Goal: Find specific page/section: Find specific page/section

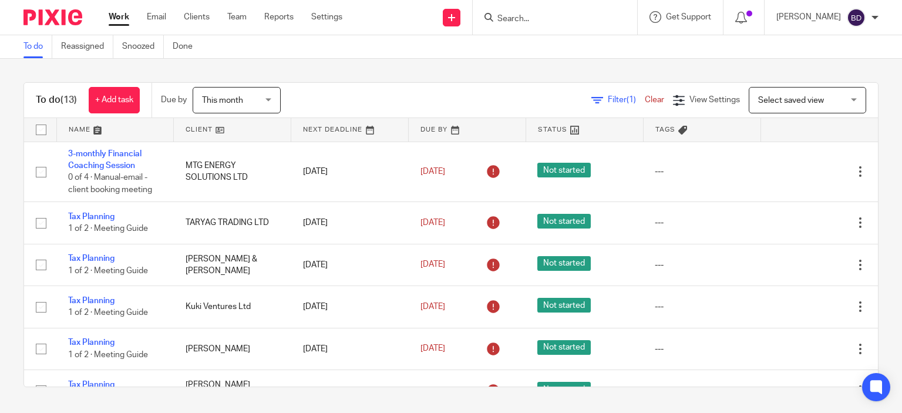
click at [525, 15] on input "Search" at bounding box center [549, 19] width 106 height 11
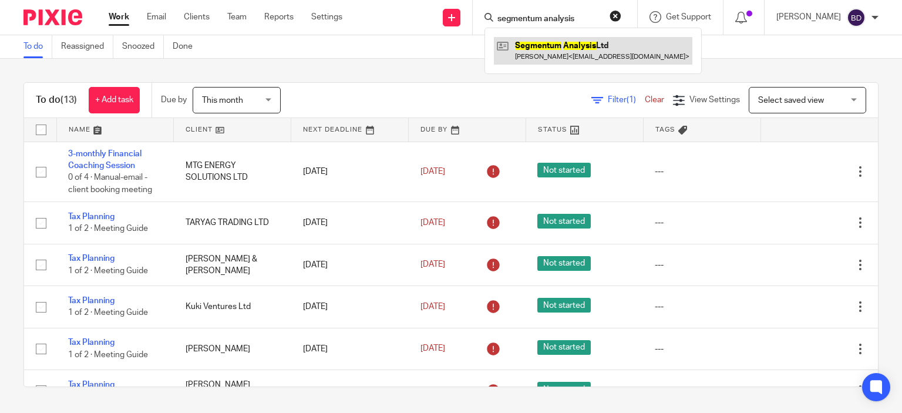
type input "segmentum analysis"
click at [561, 49] on link at bounding box center [593, 50] width 198 height 27
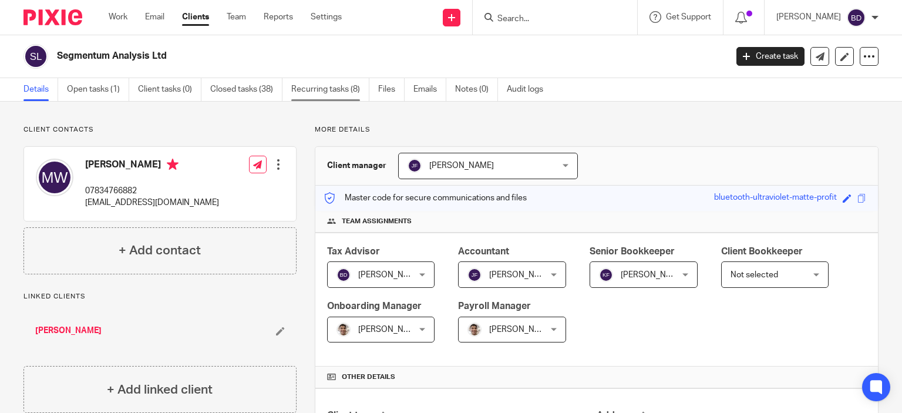
click at [329, 89] on link "Recurring tasks (8)" at bounding box center [330, 89] width 78 height 23
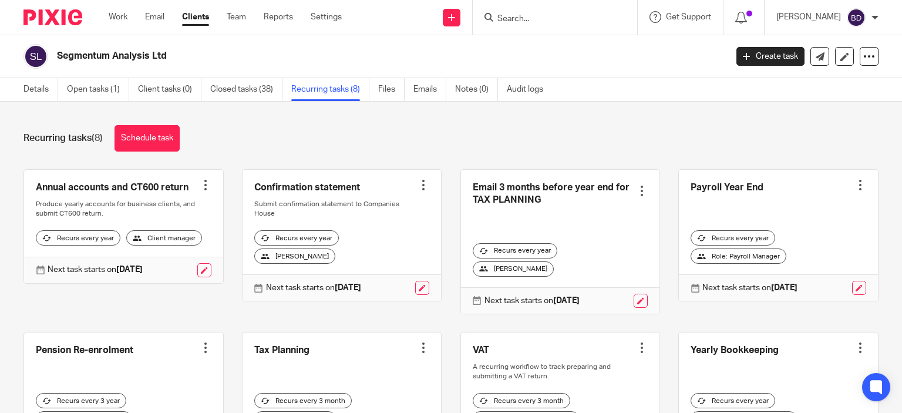
click at [569, 23] on input "Search" at bounding box center [549, 19] width 106 height 11
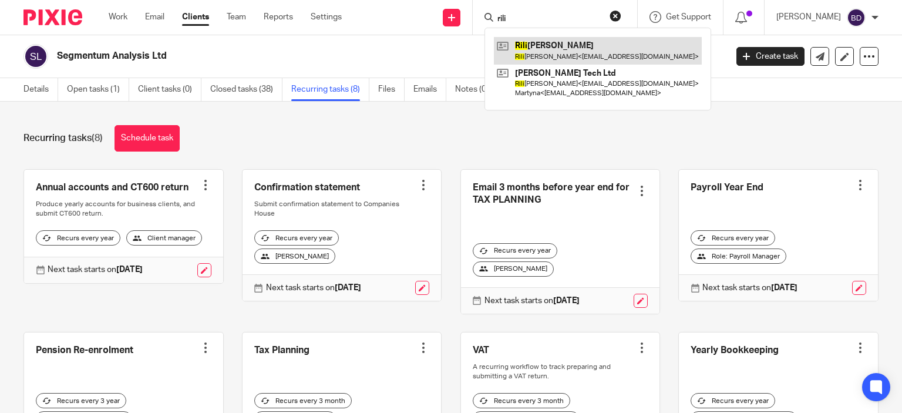
type input "rili"
click at [566, 46] on link at bounding box center [598, 50] width 208 height 27
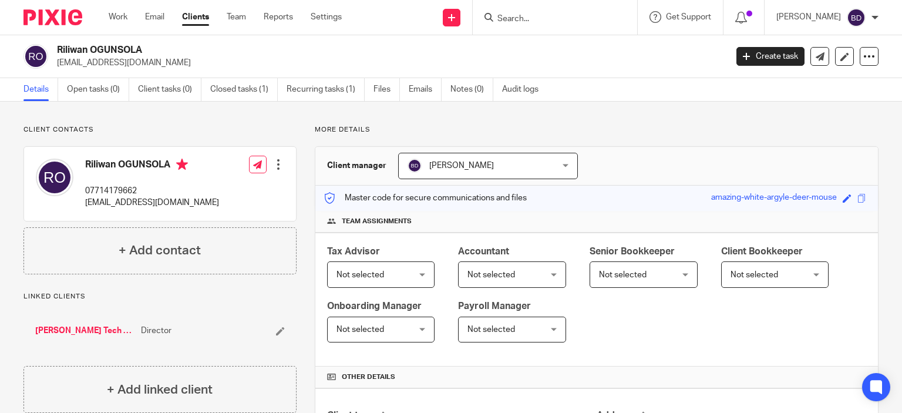
click at [536, 21] on input "Search" at bounding box center [549, 19] width 106 height 11
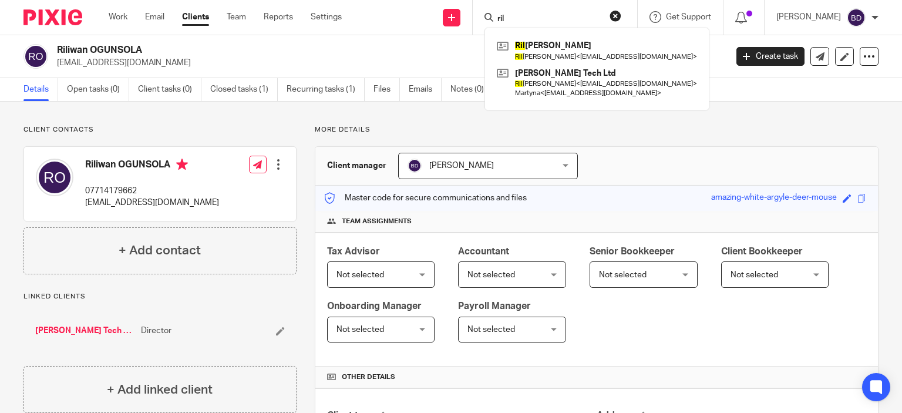
type input "ril"
